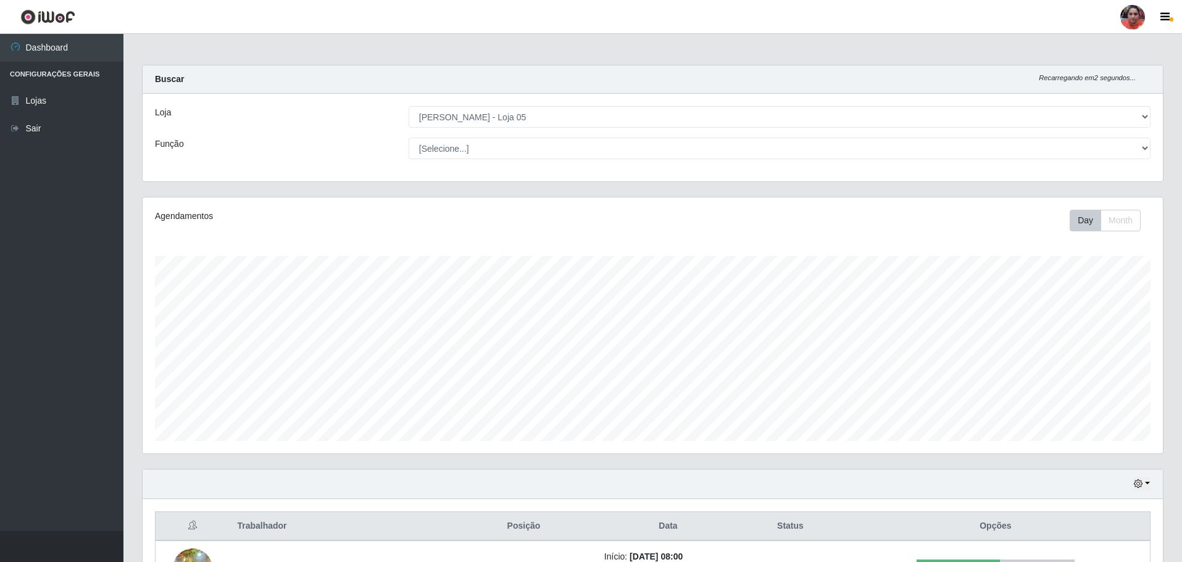
select select "252"
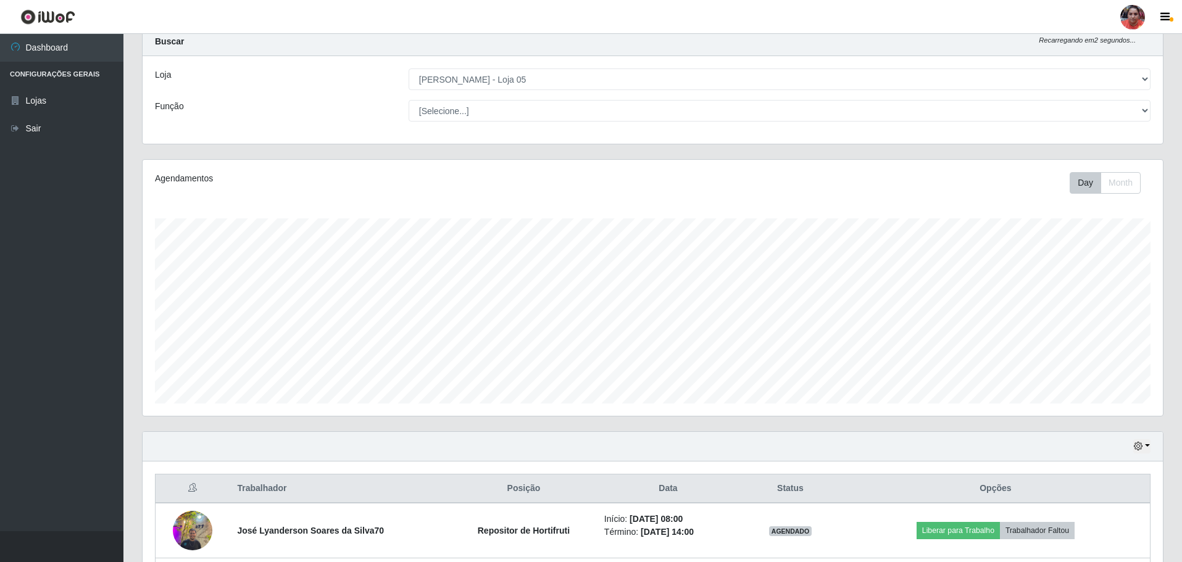
scroll to position [256, 1020]
click at [1146, 441] on button "button" at bounding box center [1141, 446] width 17 height 14
click at [1109, 375] on button "3 dias" at bounding box center [1101, 375] width 98 height 26
click at [508, 102] on select "[Selecione...] ASG ASG + ASG ++ Auxiliar de Depósito Auxiliar de Depósito + Aux…" at bounding box center [780, 111] width 742 height 22
select select "22"
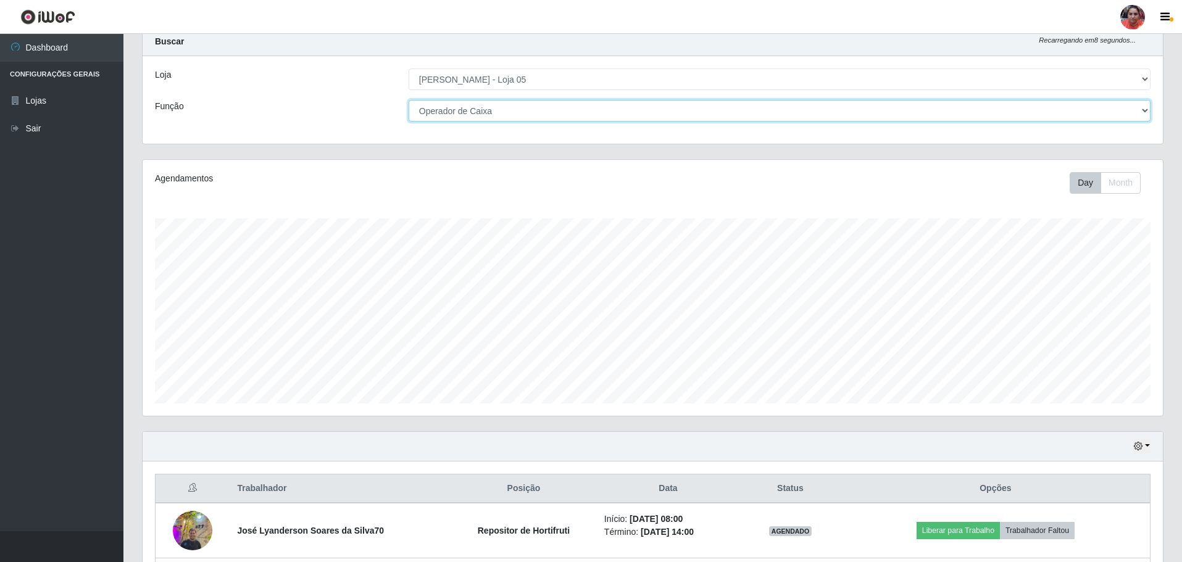
click at [409, 100] on select "[Selecione...] ASG ASG + ASG ++ Auxiliar de Depósito Auxiliar de Depósito + Aux…" at bounding box center [780, 111] width 742 height 22
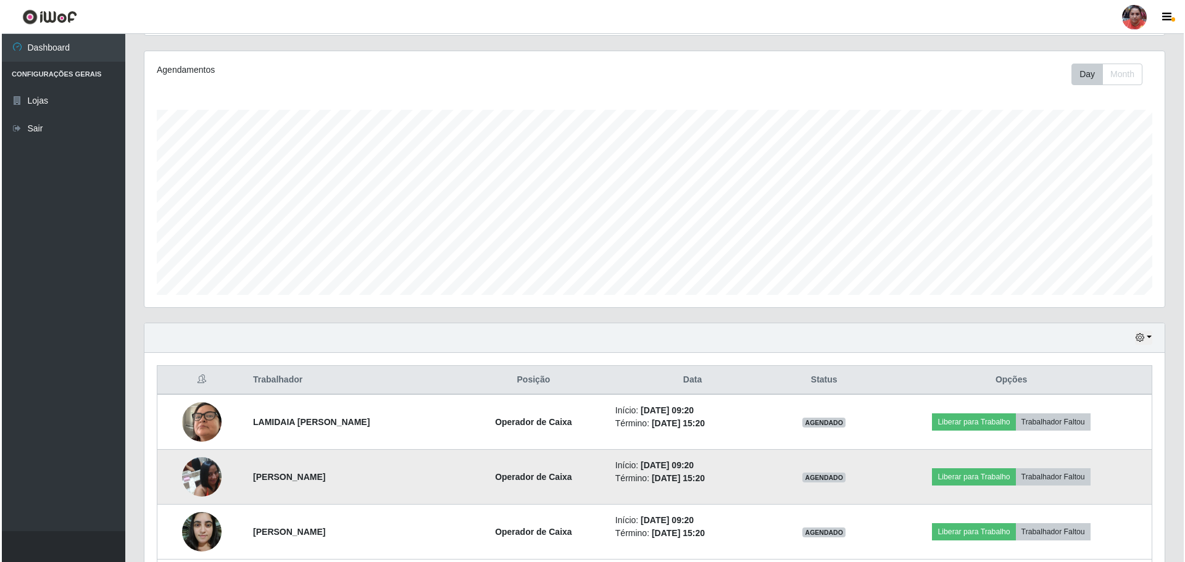
scroll to position [257, 0]
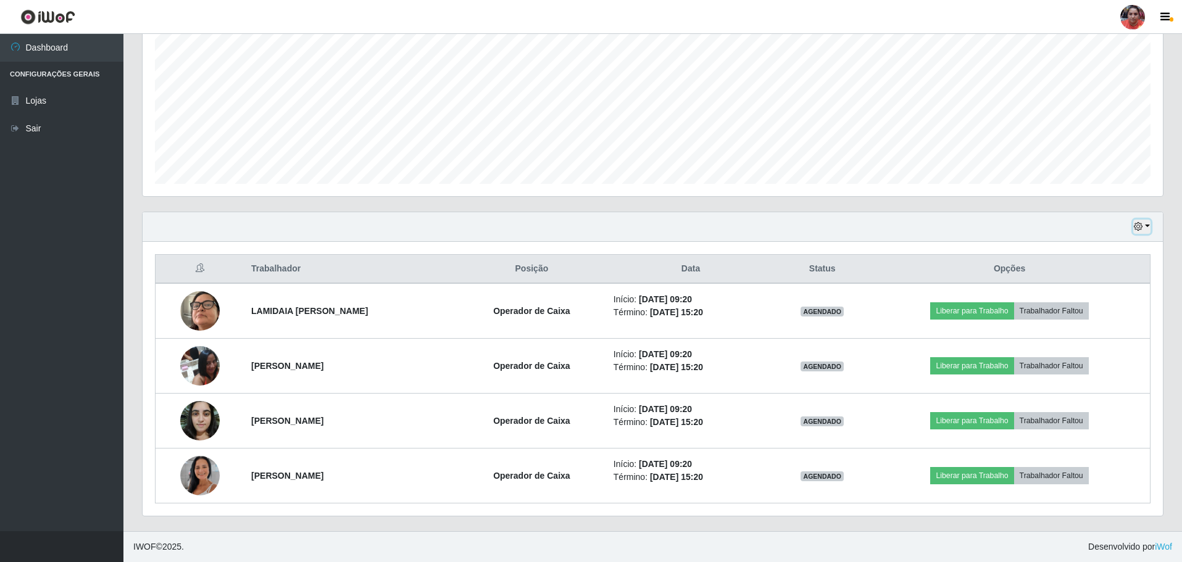
click at [1146, 227] on button "button" at bounding box center [1141, 227] width 17 height 14
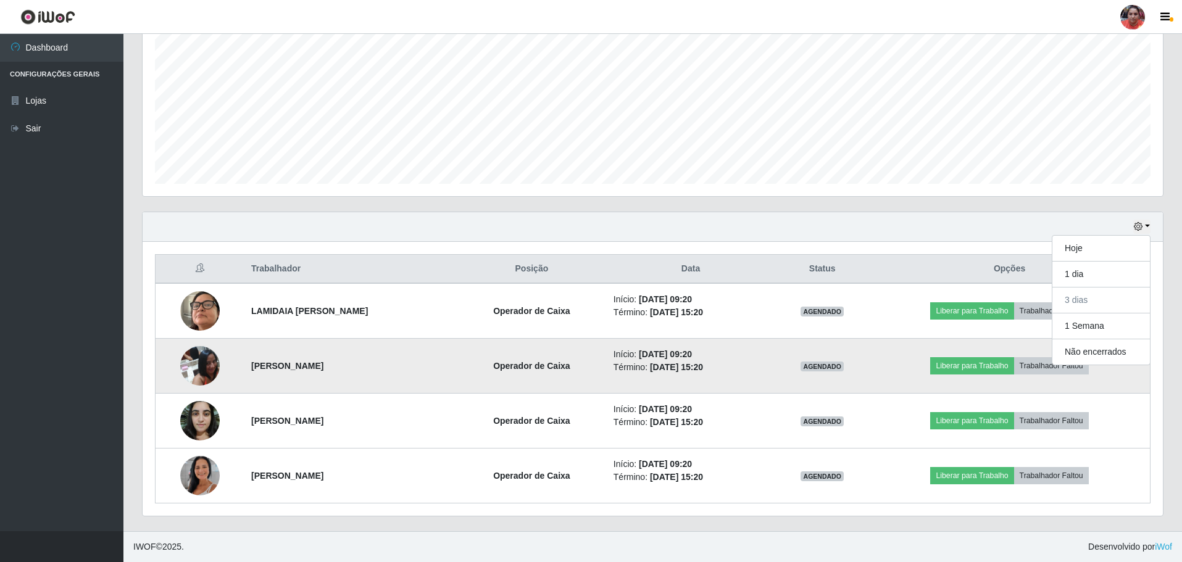
click at [192, 360] on img at bounding box center [200, 365] width 40 height 52
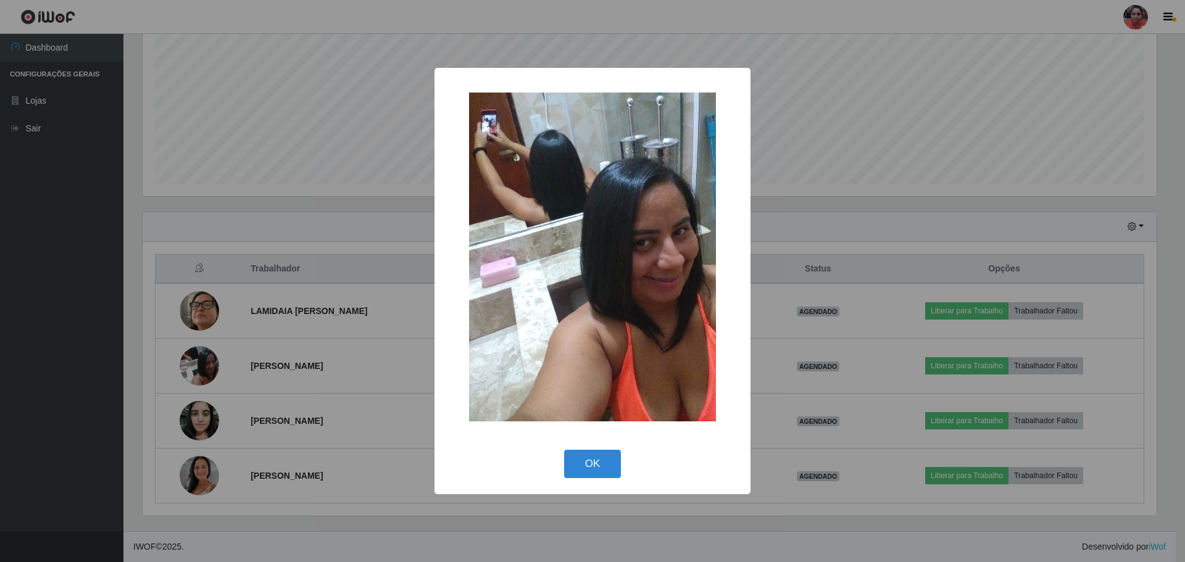
click at [372, 362] on div "× OK Cancel" at bounding box center [592, 281] width 1185 height 562
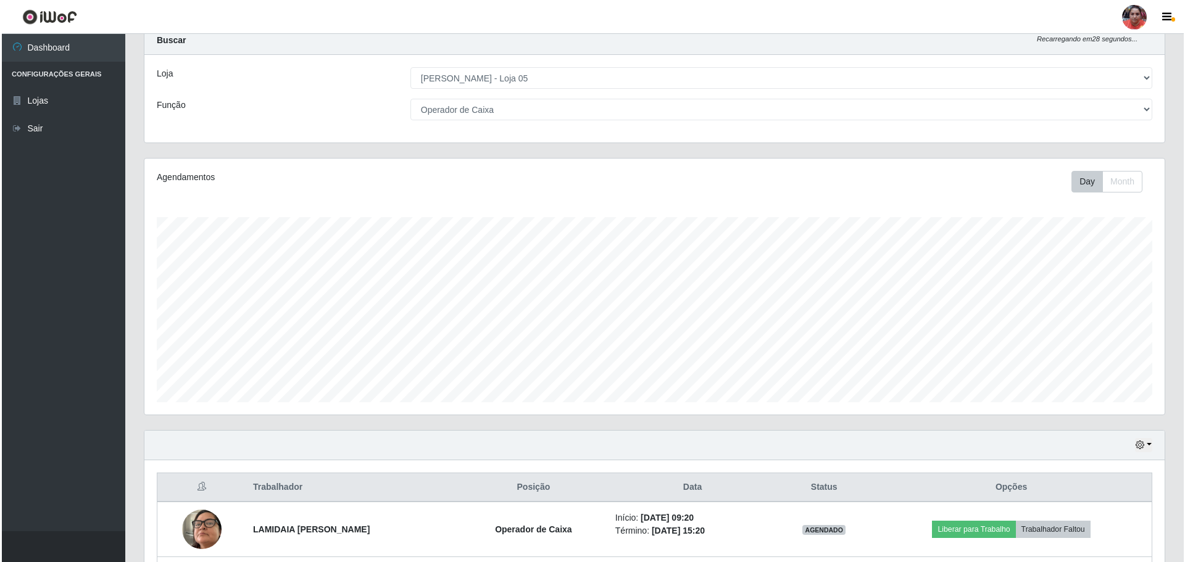
scroll to position [0, 0]
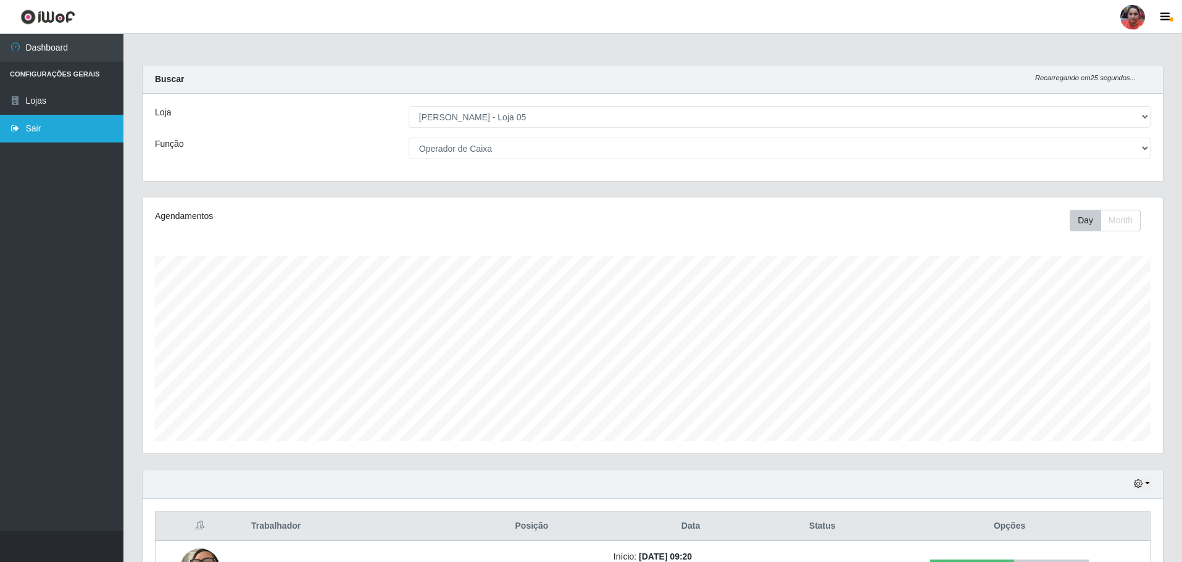
click at [40, 129] on link "Sair" at bounding box center [61, 129] width 123 height 28
